Goal: Transaction & Acquisition: Purchase product/service

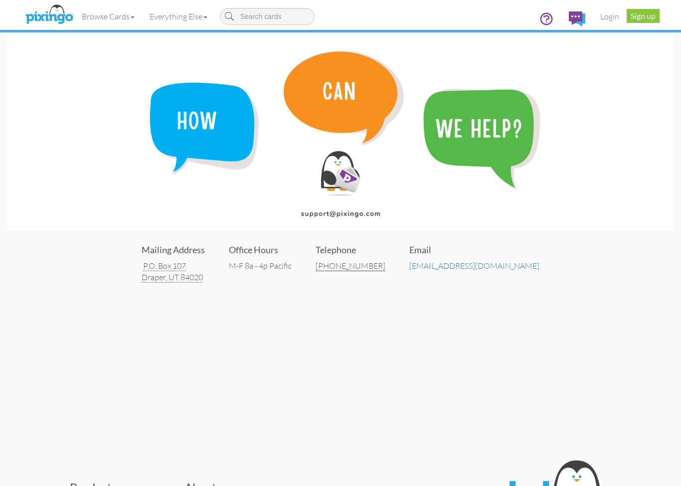
click at [653, 46] on img at bounding box center [340, 131] width 666 height 198
click at [416, 324] on div "Mailing Address P.O. Box 107 Draper, UT 84020 Office Hours M-F 8a - 4p Pacific …" at bounding box center [340, 227] width 681 height 454
click at [547, 20] on icon at bounding box center [546, 18] width 11 height 11
click at [612, 21] on link "Login" at bounding box center [610, 16] width 34 height 25
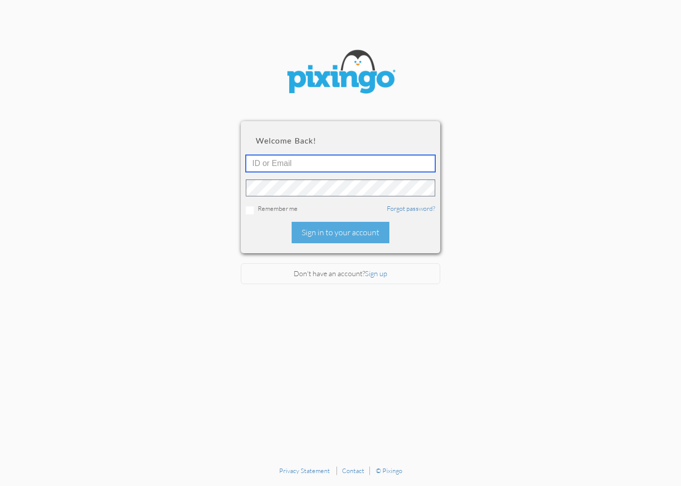
click at [311, 167] on input "text" at bounding box center [341, 163] width 190 height 17
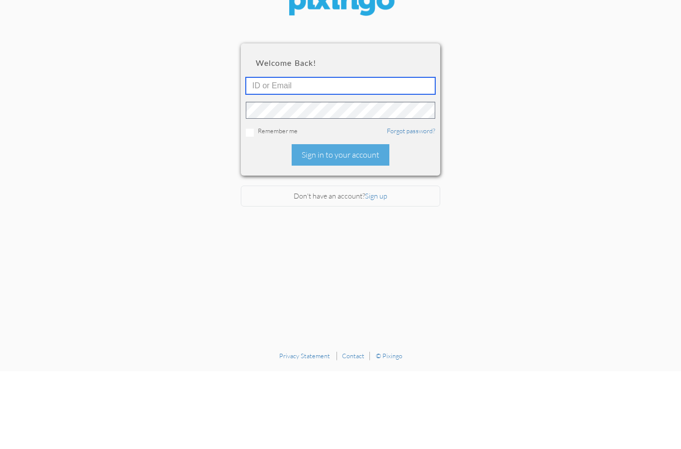
scroll to position [40, 0]
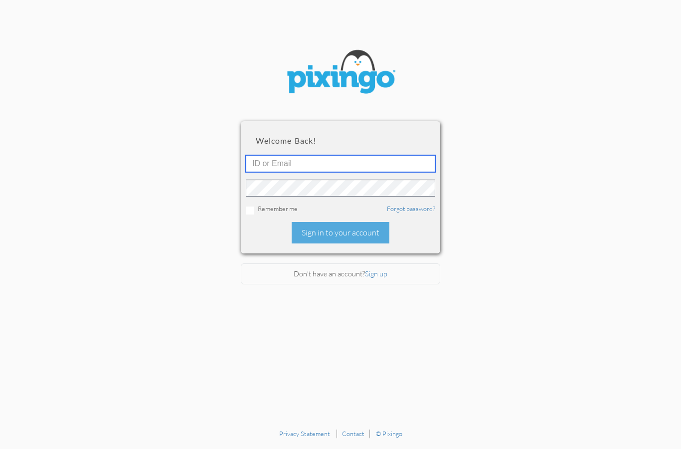
type input "[EMAIL_ADDRESS][DOMAIN_NAME]"
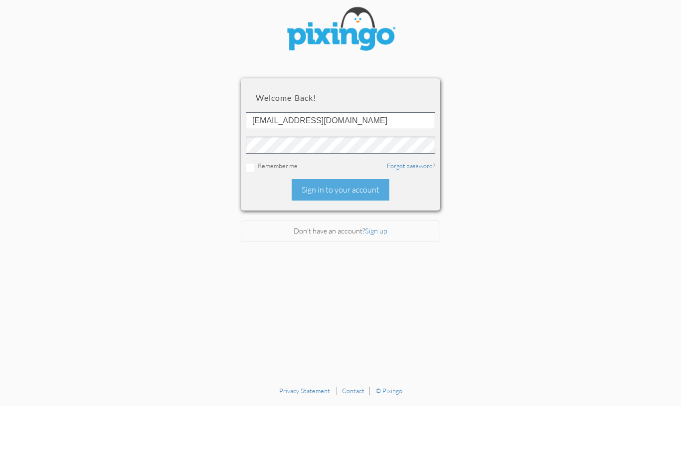
click at [346, 222] on div "Sign in to your account" at bounding box center [341, 232] width 98 height 21
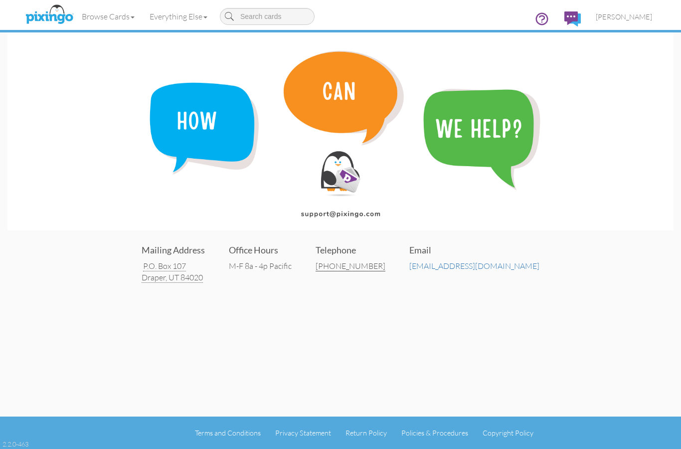
click at [622, 23] on link "[PERSON_NAME]" at bounding box center [623, 16] width 71 height 25
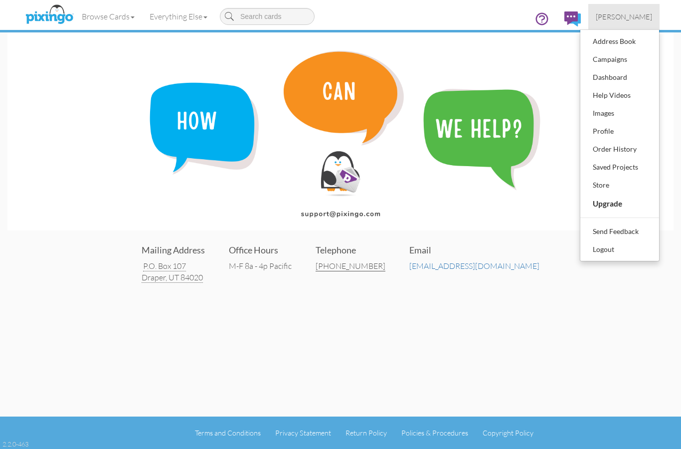
click at [608, 46] on div "Address Book" at bounding box center [619, 41] width 59 height 15
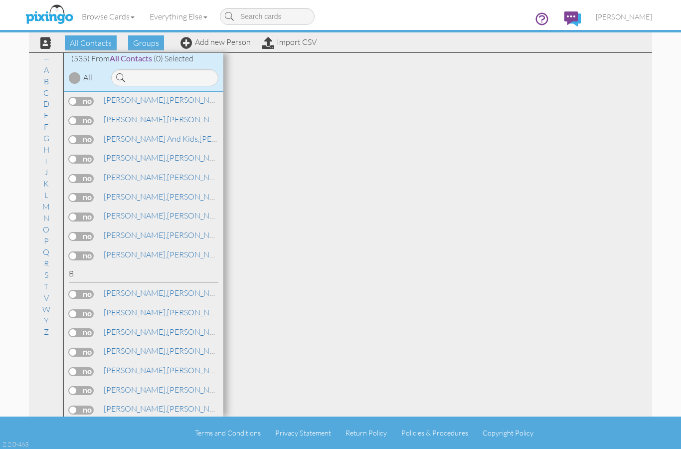
scroll to position [307, 0]
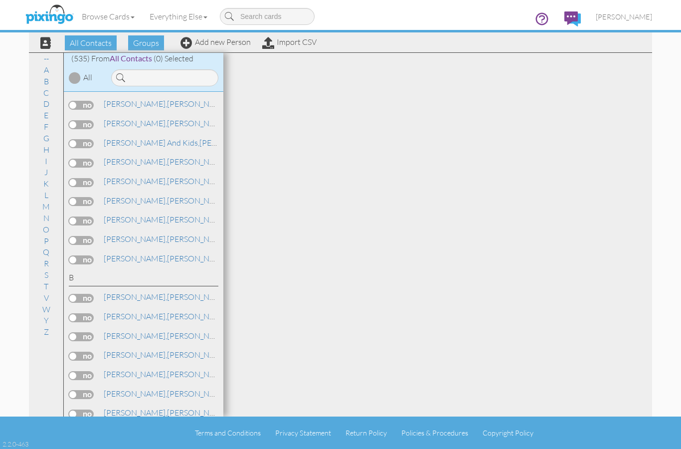
click at [127, 233] on link "[PERSON_NAME]" at bounding box center [198, 239] width 190 height 12
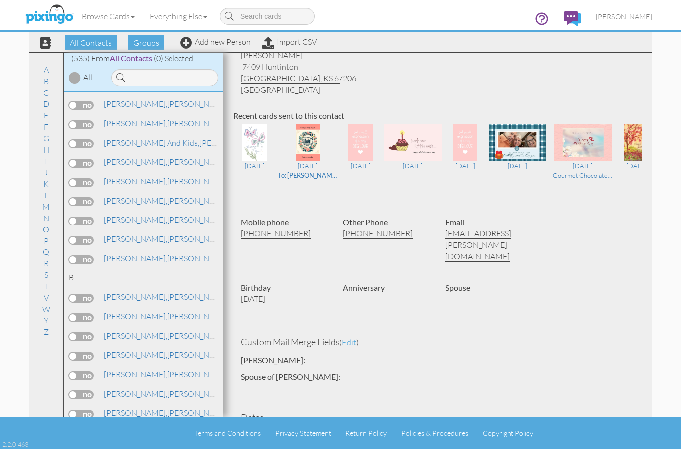
scroll to position [52, 0]
click at [117, 18] on link "Browse Cards" at bounding box center [108, 16] width 68 height 25
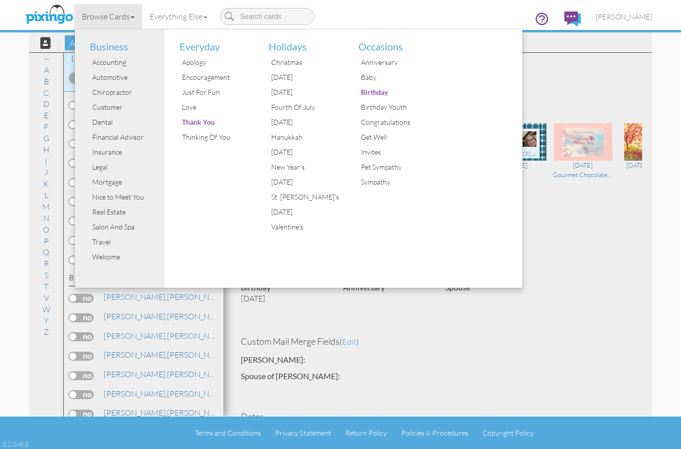
click at [375, 91] on div "Birthday" at bounding box center [396, 92] width 75 height 15
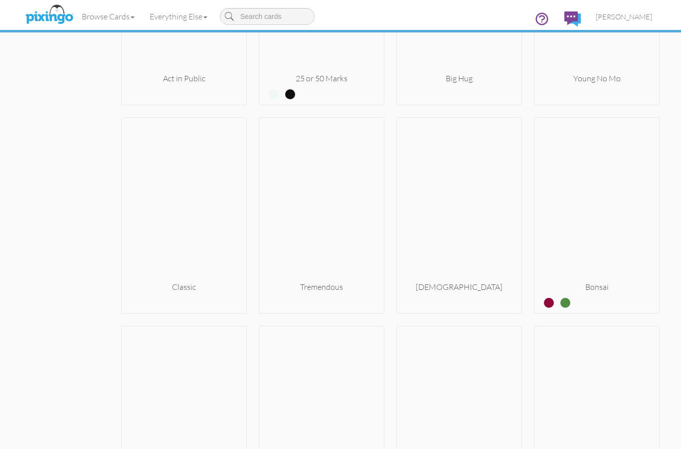
scroll to position [8186, 0]
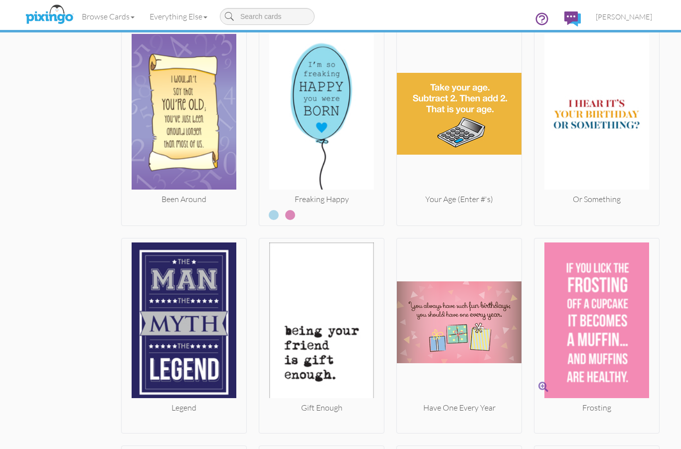
scroll to position [7658, 0]
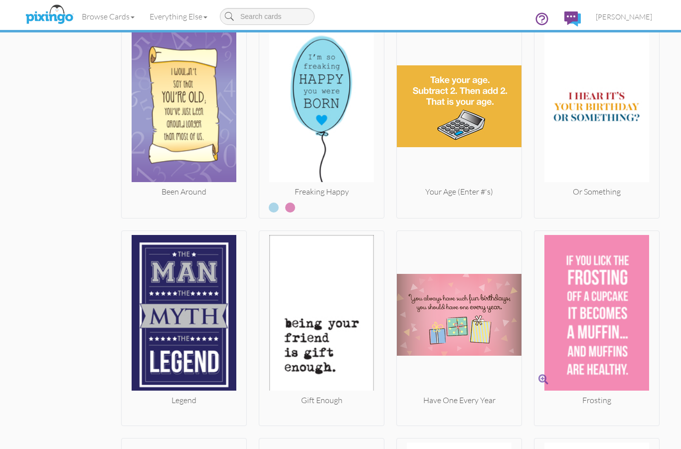
click at [601, 269] on img at bounding box center [597, 315] width 125 height 160
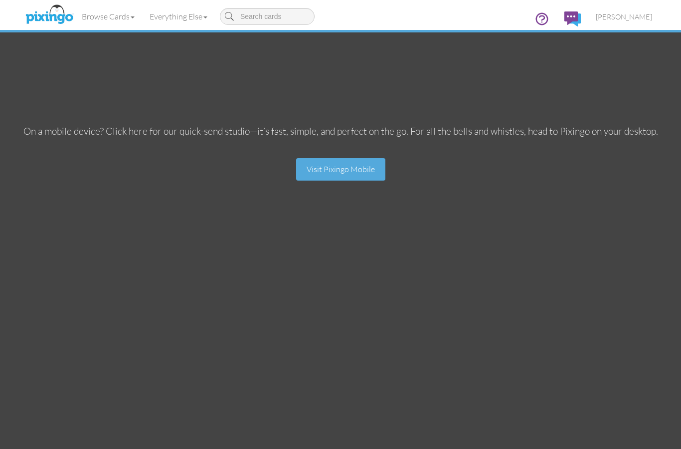
click at [337, 170] on link "Visit Pixingo Mobile" at bounding box center [340, 169] width 89 height 22
